Goal: Information Seeking & Learning: Learn about a topic

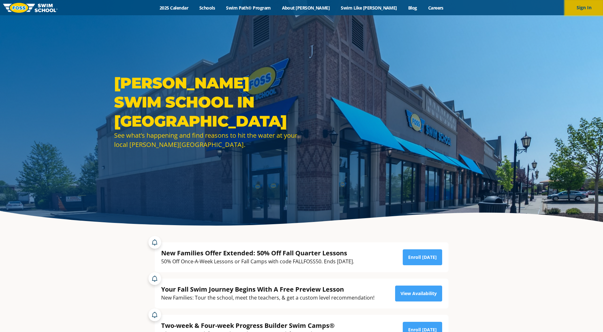
click at [582, 6] on button "Sign In" at bounding box center [584, 7] width 38 height 15
click at [194, 7] on link "2025 Calendar" at bounding box center [174, 8] width 40 height 6
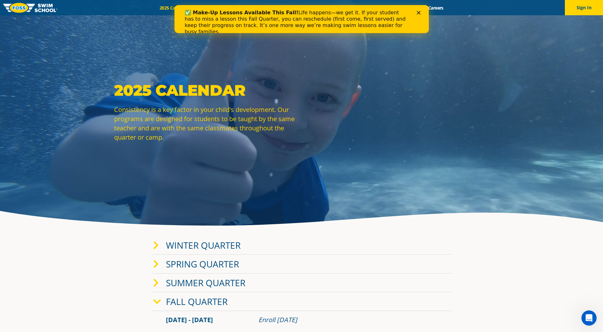
click at [421, 14] on div "Close" at bounding box center [420, 13] width 6 height 4
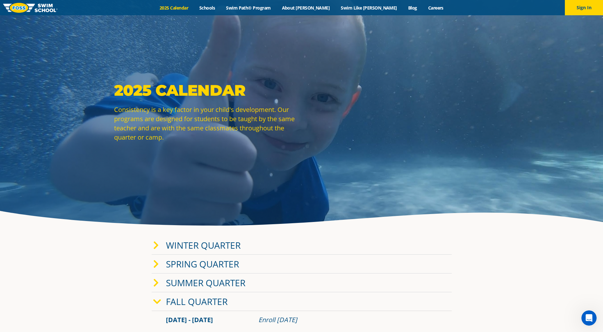
click at [287, 11] on div "Menu 2025 Calendar Schools Swim Path® Program About FOSS Swim Like Regan Blog C…" at bounding box center [301, 7] width 603 height 15
click at [276, 9] on link "Swim Path® Program" at bounding box center [249, 8] width 56 height 6
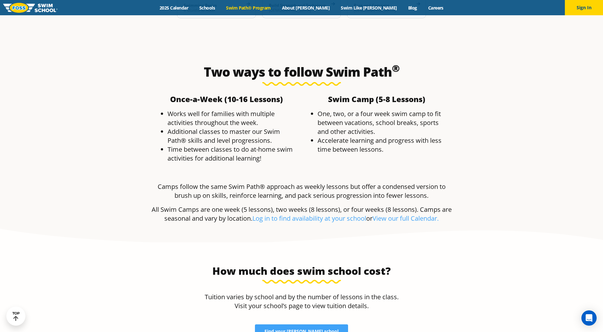
scroll to position [1209, 0]
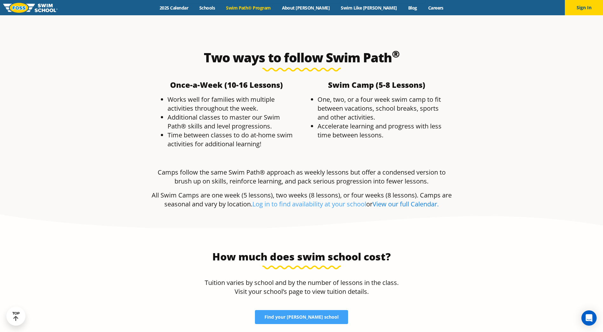
click at [423, 200] on link "View our full Calendar." at bounding box center [406, 204] width 66 height 9
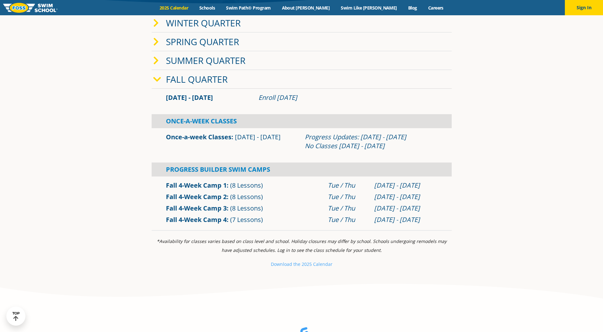
scroll to position [223, 0]
